Goal: Transaction & Acquisition: Purchase product/service

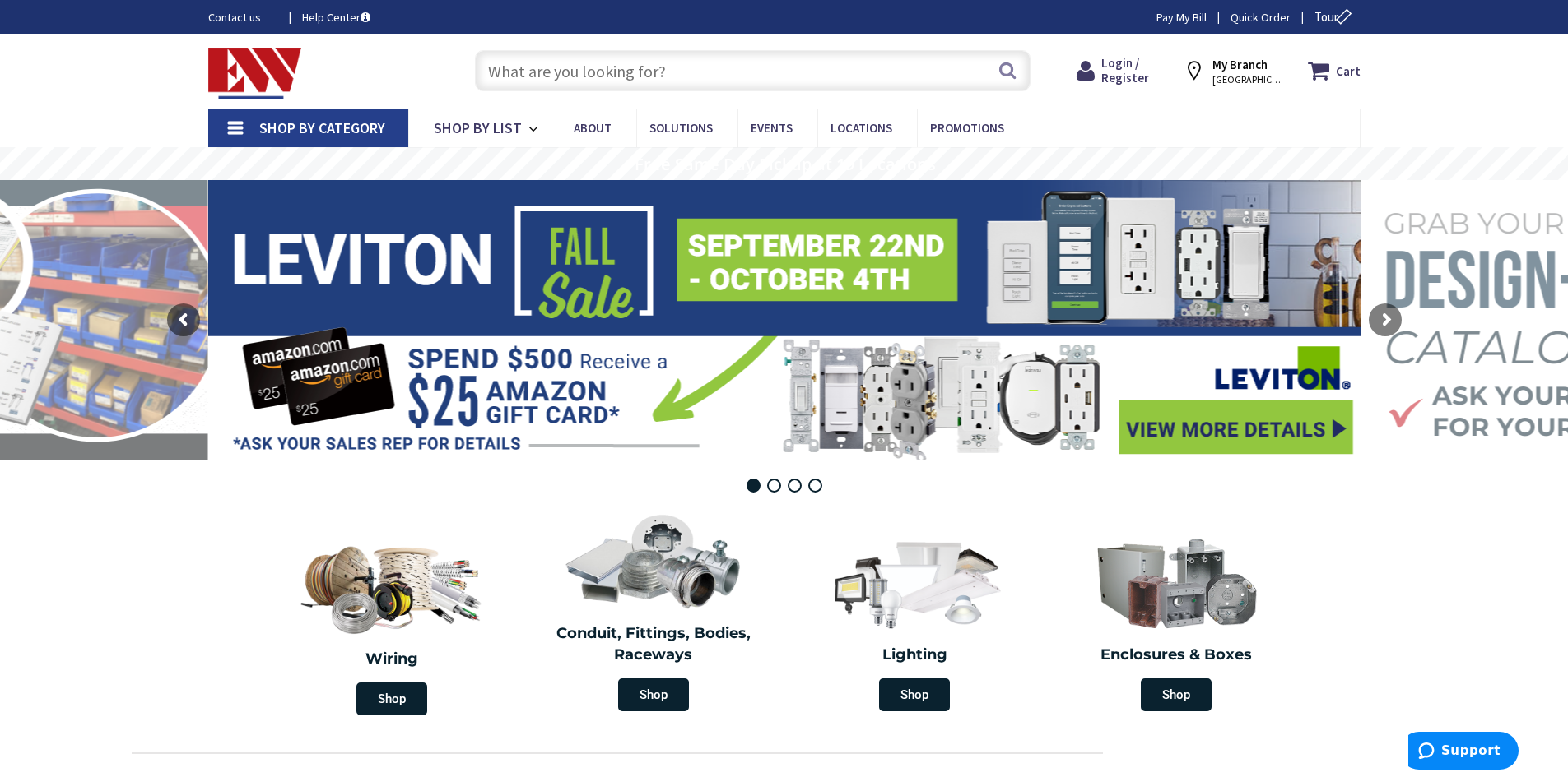
click at [536, 68] on input "text" at bounding box center [752, 71] width 556 height 41
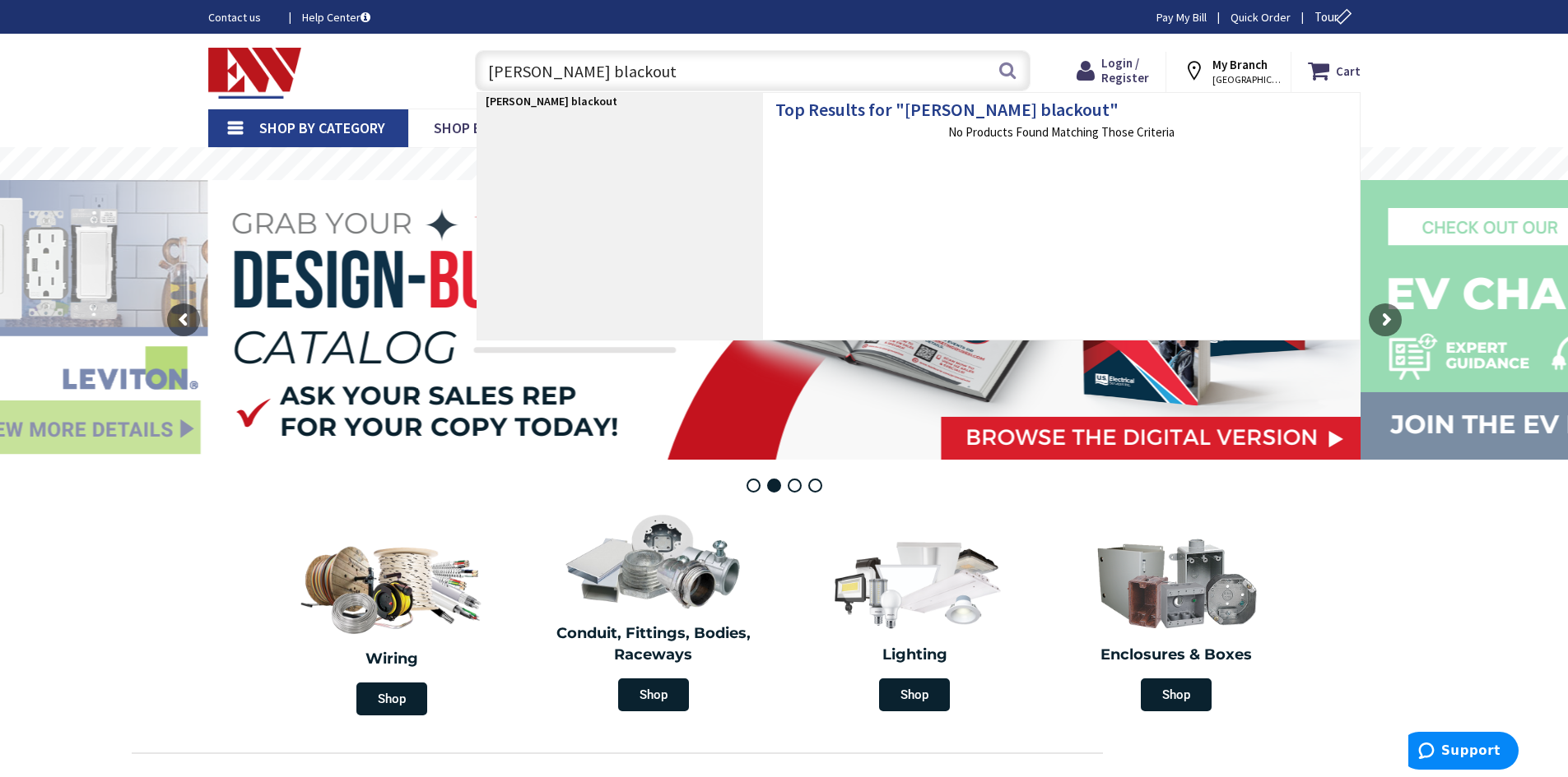
type input "klein black out"
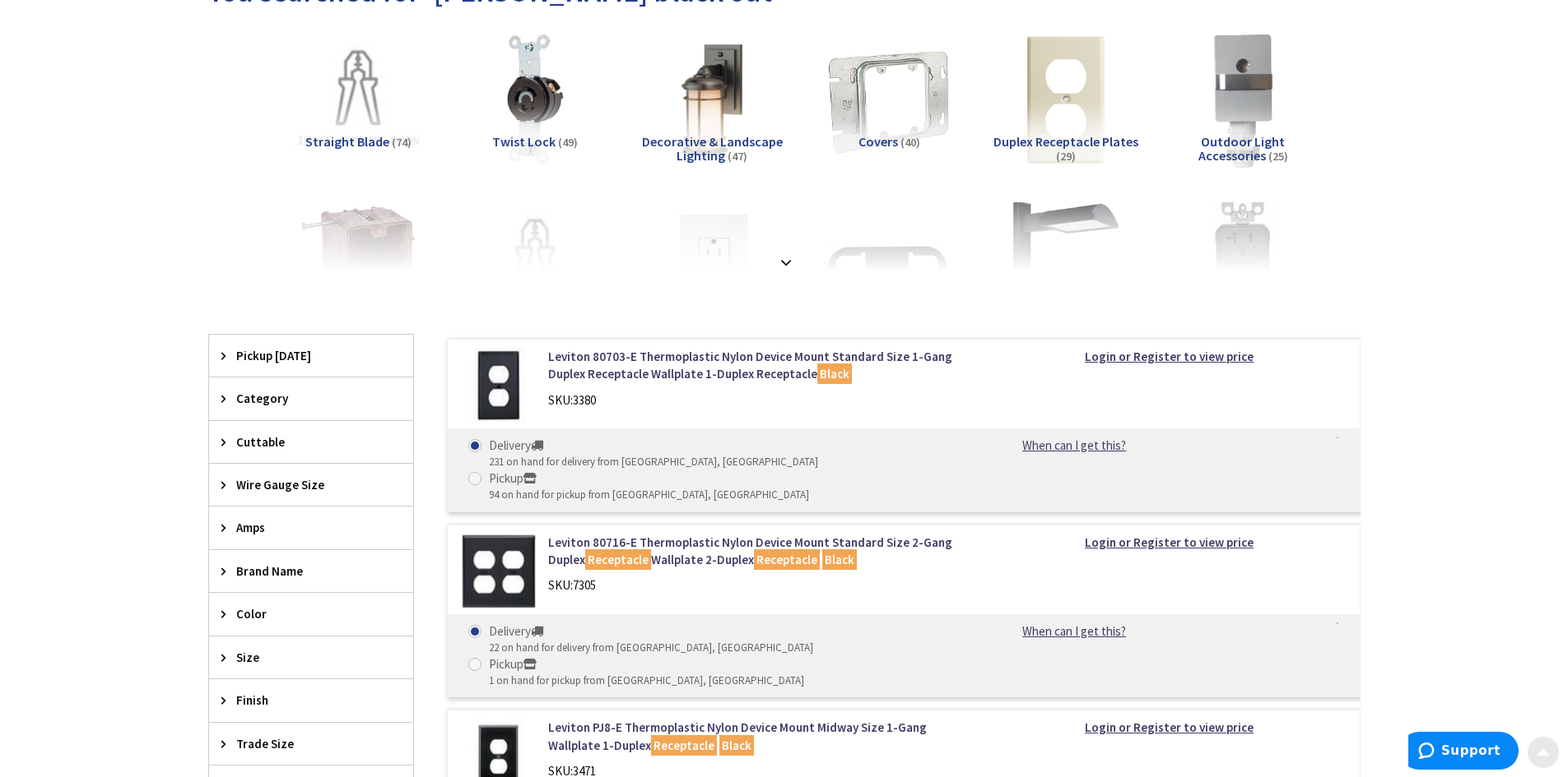
scroll to position [411, 0]
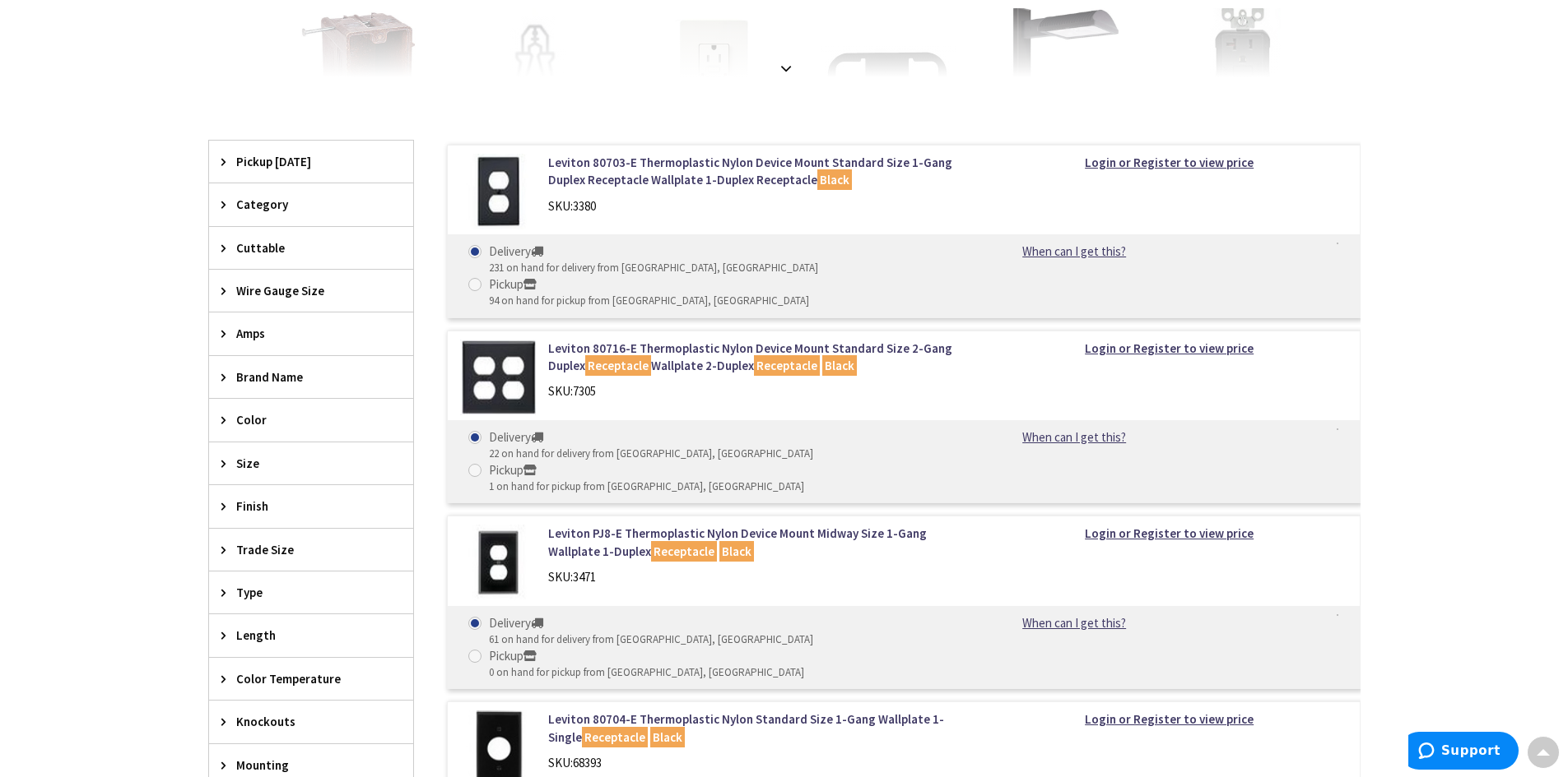
click at [229, 369] on div "Brand Name" at bounding box center [310, 376] width 204 height 42
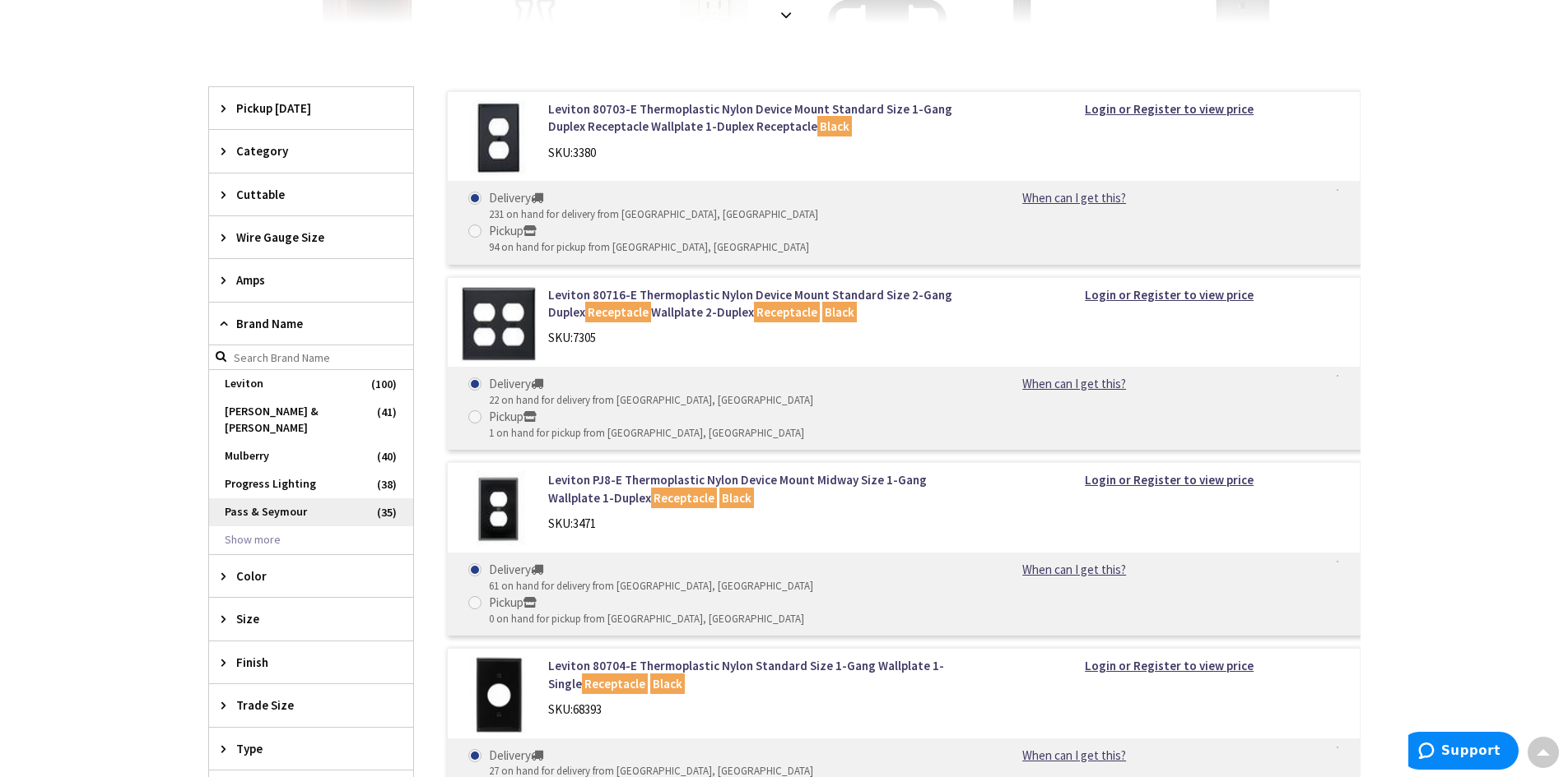
scroll to position [494, 0]
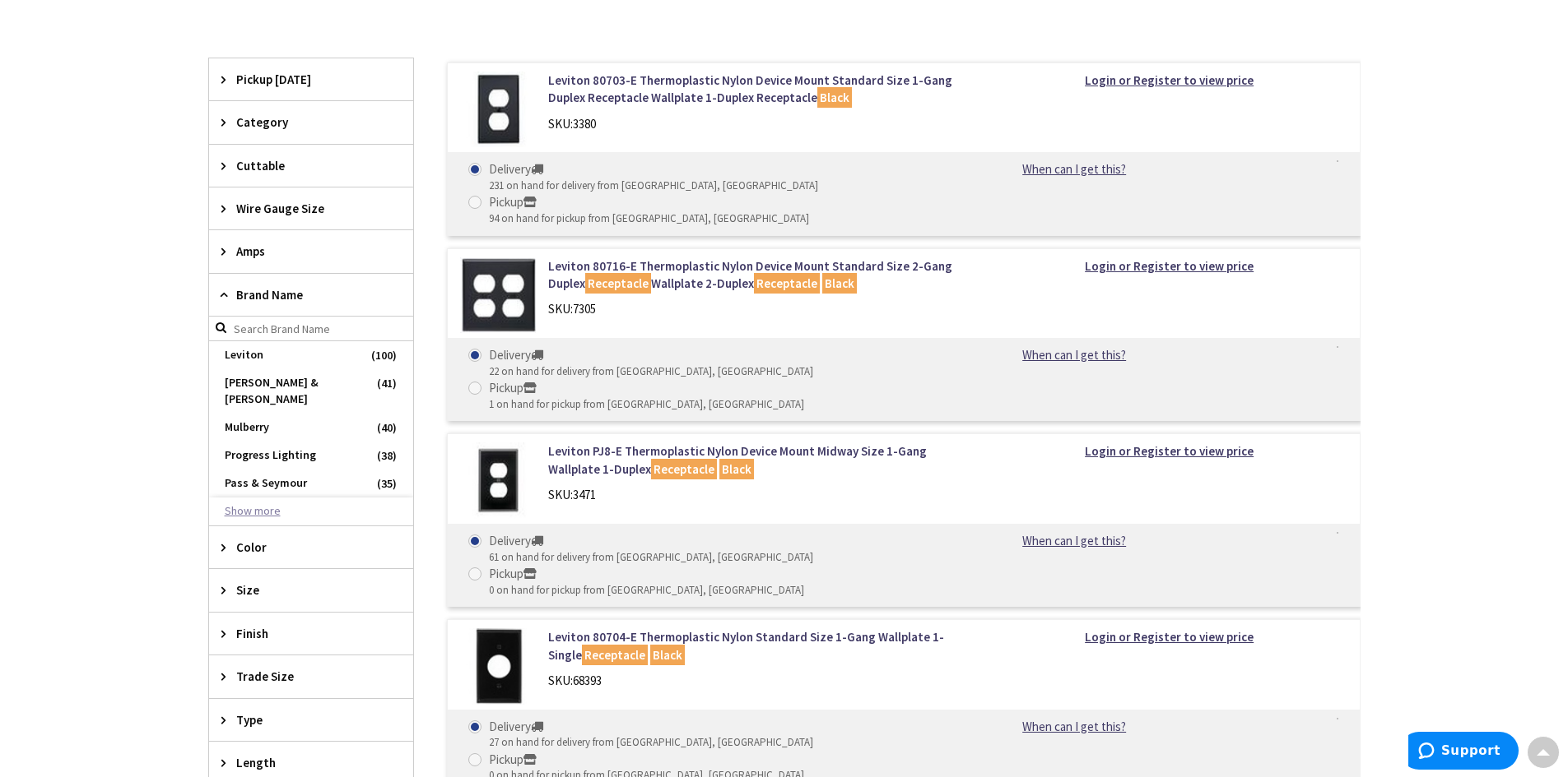
click at [235, 498] on button "Show more" at bounding box center [310, 511] width 204 height 28
click at [286, 324] on input "search" at bounding box center [310, 329] width 204 height 24
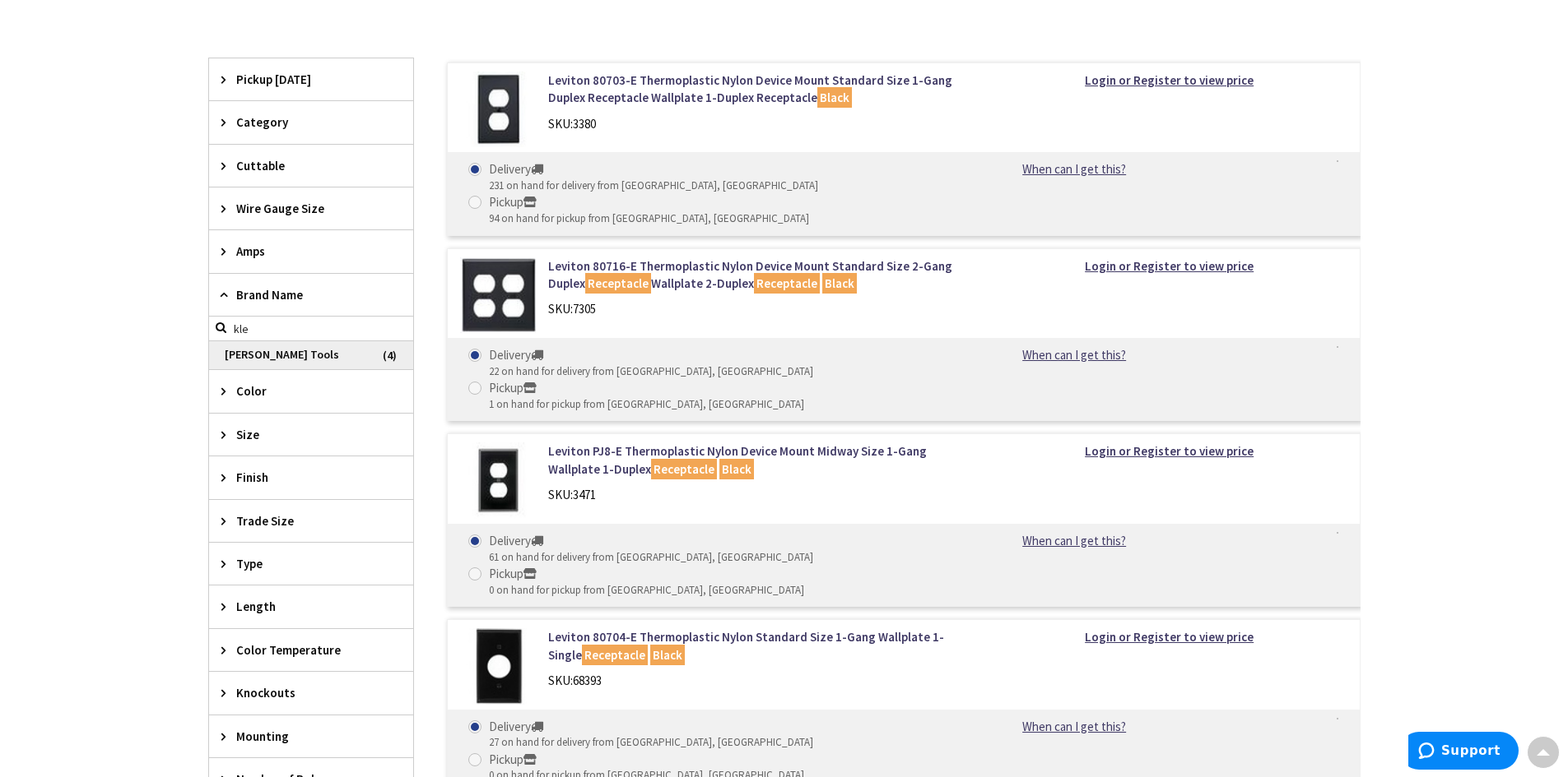
type input "kle"
click at [288, 346] on span "Klein Tools" at bounding box center [310, 355] width 204 height 28
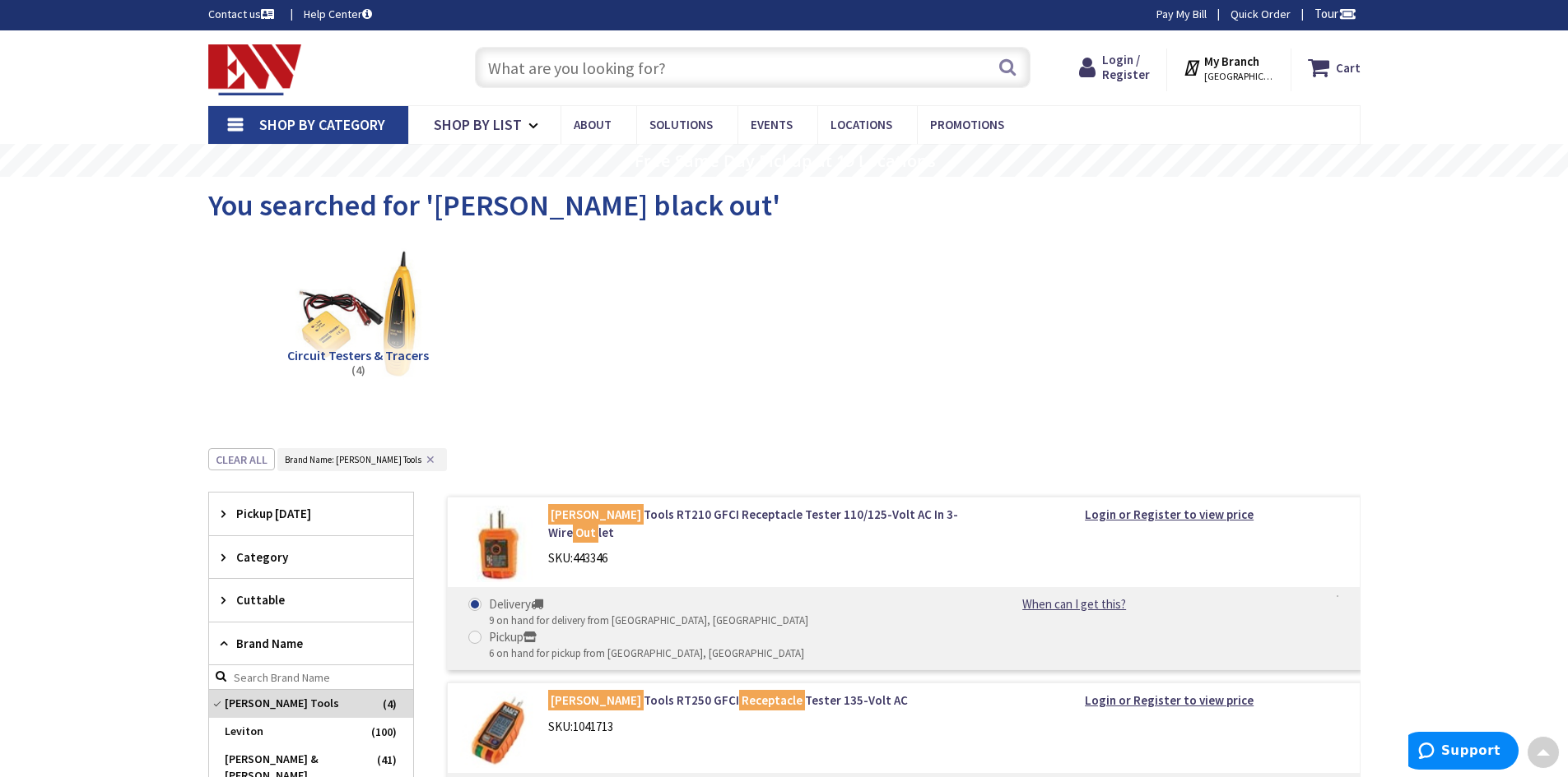
scroll to position [0, 0]
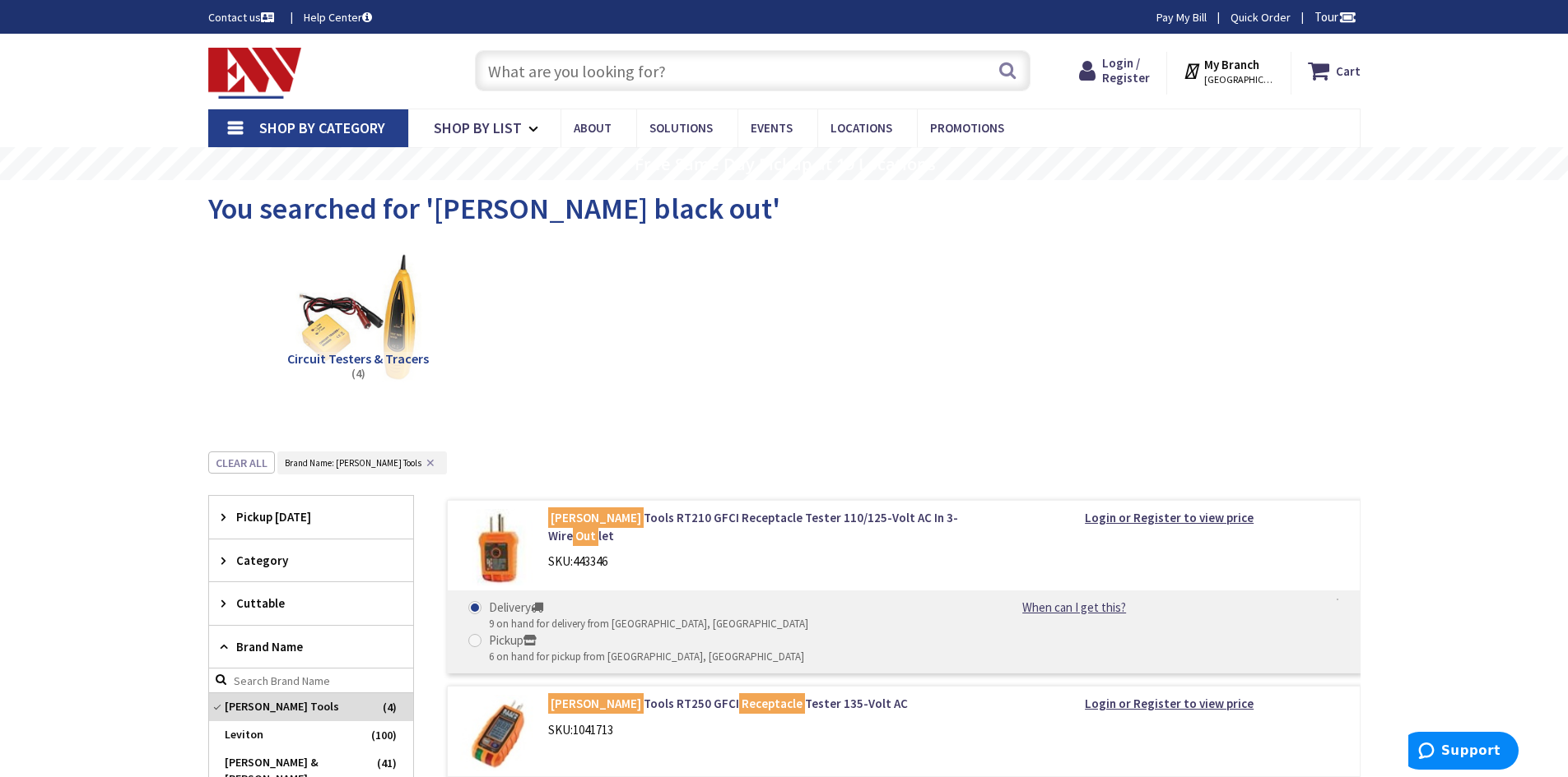
click at [274, 79] on img at bounding box center [254, 73] width 94 height 51
